Goal: Task Accomplishment & Management: Manage account settings

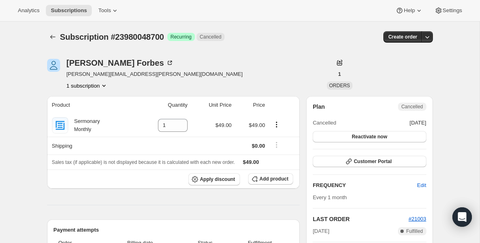
scroll to position [238, 0]
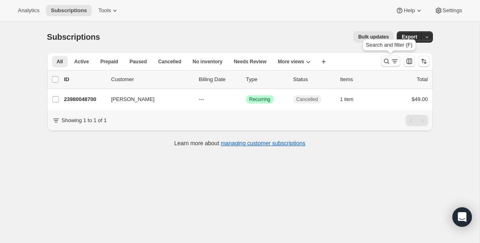
click at [389, 62] on icon "Search and filter results" at bounding box center [386, 61] width 8 height 8
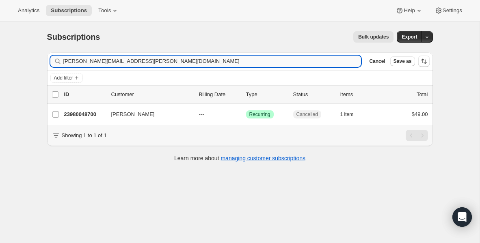
click at [167, 63] on input "[PERSON_NAME][EMAIL_ADDRESS][PERSON_NAME][DOMAIN_NAME]" at bounding box center [212, 61] width 298 height 11
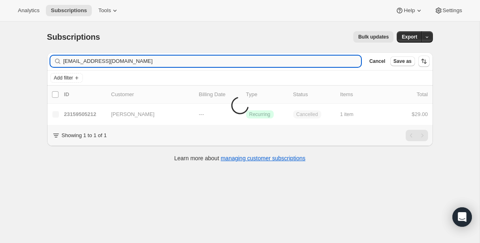
type input "[EMAIL_ADDRESS][DOMAIN_NAME]"
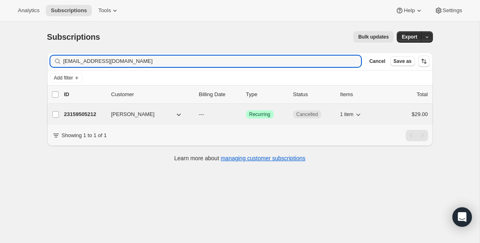
click at [84, 117] on p "23159505212" at bounding box center [84, 114] width 41 height 8
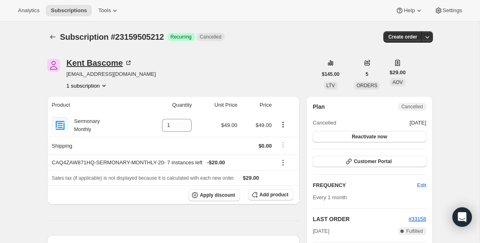
click at [128, 62] on icon at bounding box center [129, 62] width 2 height 2
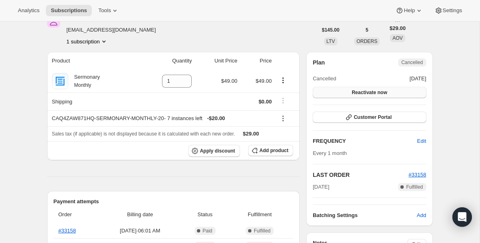
scroll to position [52, 0]
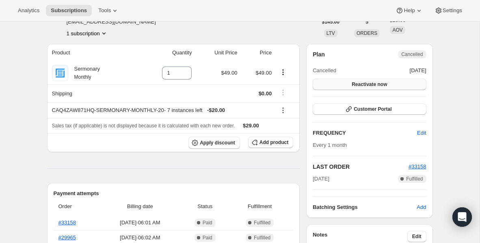
click at [367, 85] on span "Reactivate now" at bounding box center [369, 84] width 35 height 6
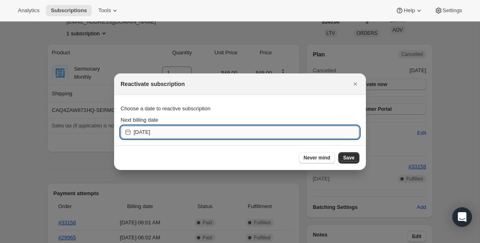
click at [249, 130] on input "[DATE]" at bounding box center [247, 132] width 226 height 13
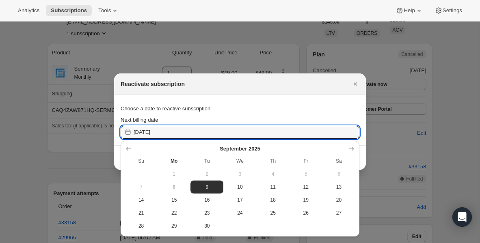
click at [301, 108] on div "Choose a date to reactive subscription" at bounding box center [240, 108] width 239 height 15
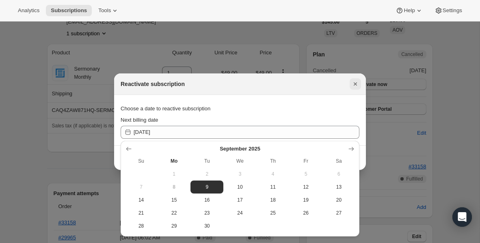
click at [356, 82] on icon "Close" at bounding box center [355, 84] width 8 height 8
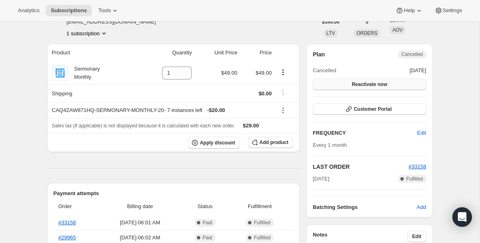
click at [365, 86] on span "Reactivate now" at bounding box center [369, 84] width 35 height 6
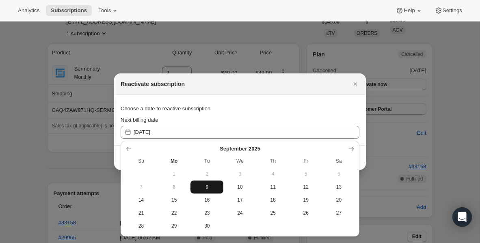
click at [209, 187] on span "9" at bounding box center [207, 187] width 26 height 6
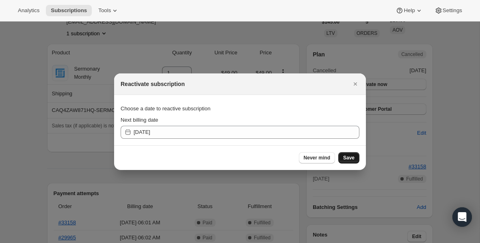
click at [352, 159] on span "Save" at bounding box center [348, 158] width 11 height 6
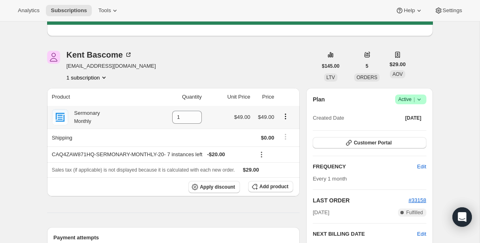
scroll to position [11, 0]
